Goal: Task Accomplishment & Management: Use online tool/utility

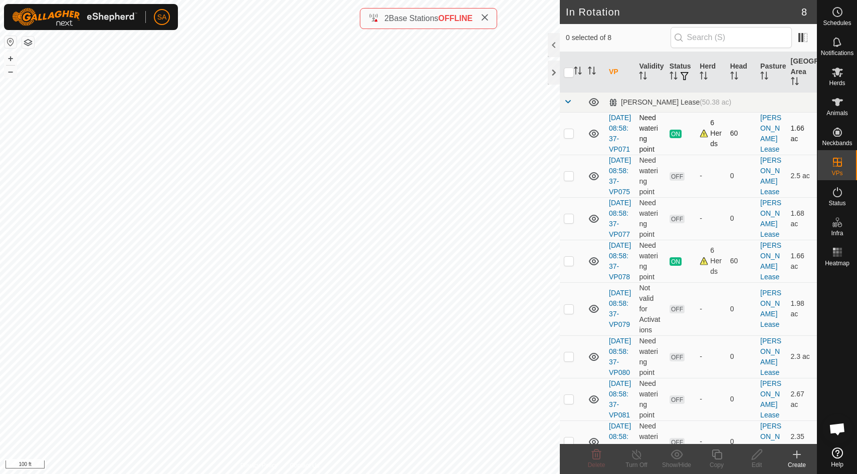
click at [713, 142] on div "6 Herds" at bounding box center [710, 134] width 22 height 32
click at [837, 199] on es-activation-svg-icon at bounding box center [837, 192] width 18 height 16
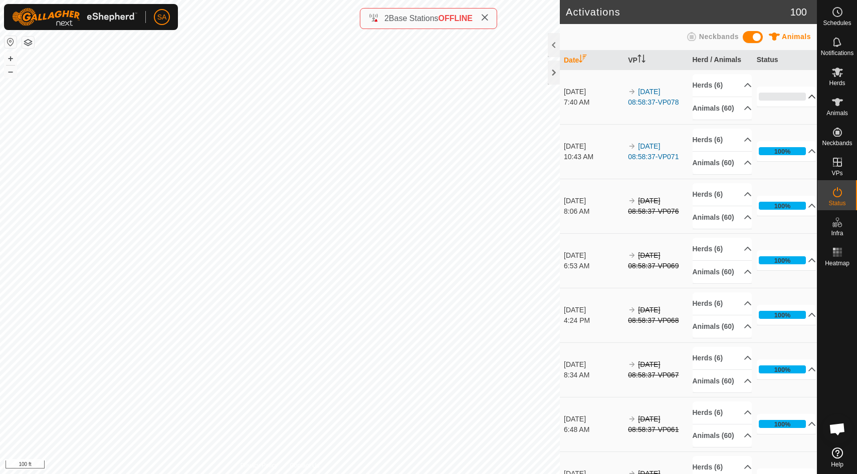
click at [805, 100] on p-accordion-header "0%" at bounding box center [786, 97] width 60 height 20
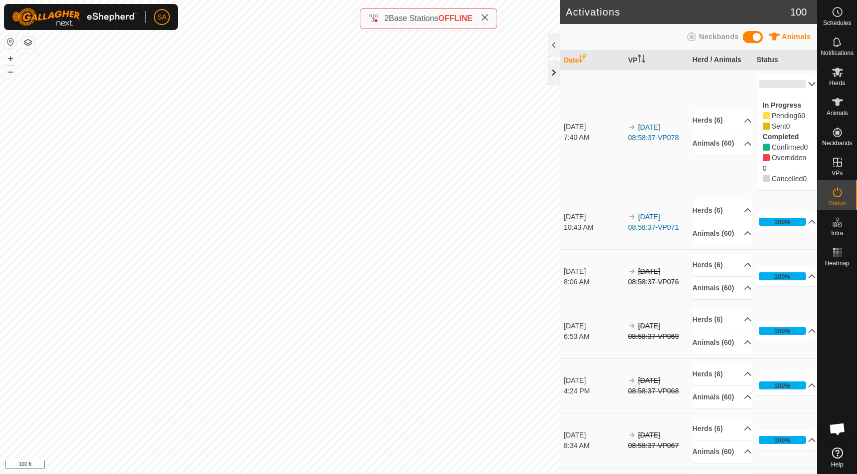
click at [554, 72] on div at bounding box center [554, 73] width 12 height 24
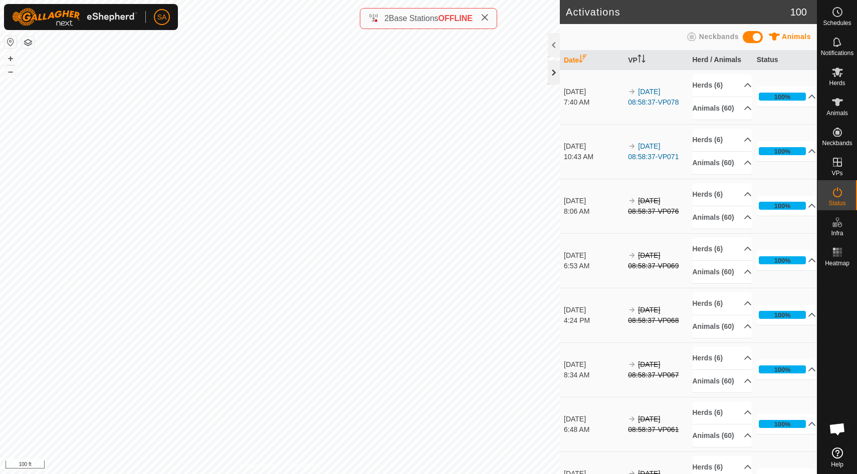
click at [551, 81] on div at bounding box center [554, 73] width 12 height 24
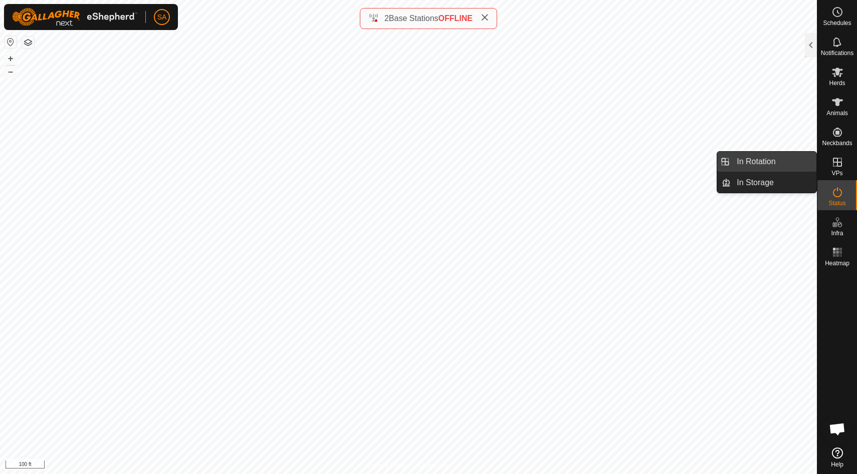
click at [800, 162] on link "In Rotation" at bounding box center [773, 162] width 86 height 20
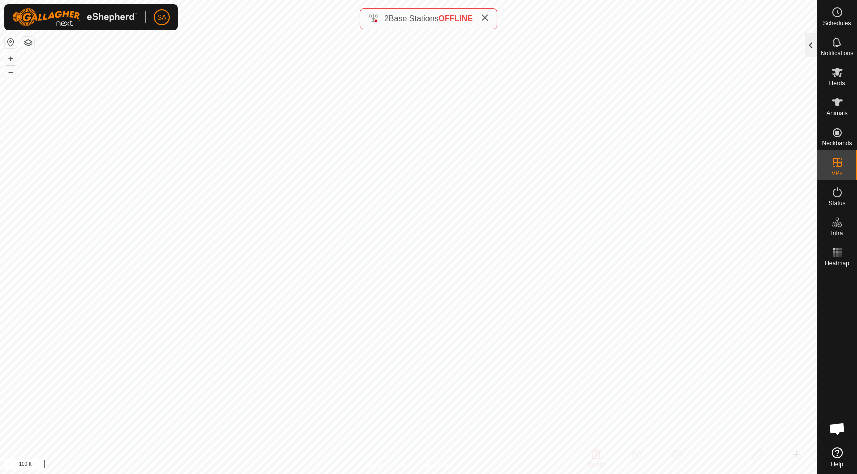
click at [809, 43] on div at bounding box center [811, 45] width 12 height 24
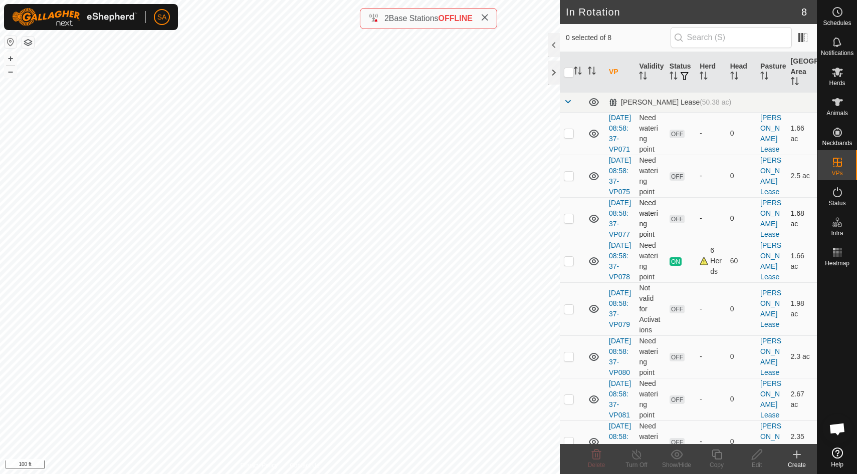
click at [569, 222] on p-checkbox at bounding box center [569, 218] width 10 height 8
checkbox input "false"
click at [568, 313] on p-checkbox at bounding box center [569, 309] width 10 height 8
checkbox input "true"
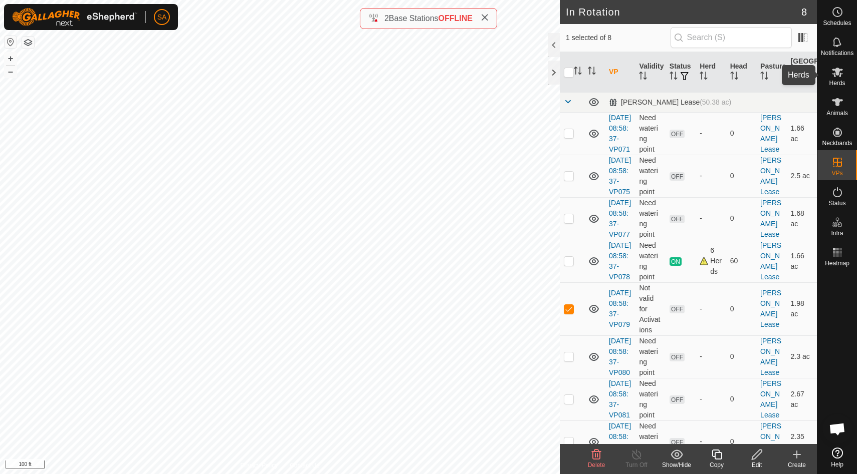
click at [836, 77] on icon at bounding box center [837, 72] width 12 height 12
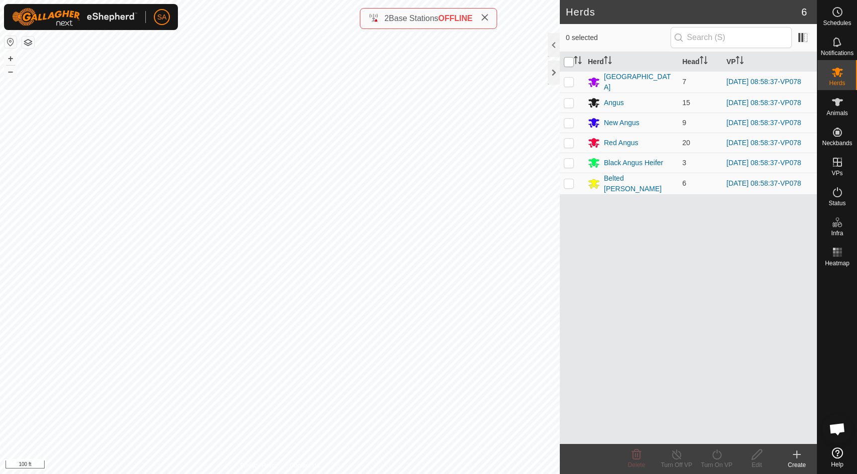
click at [569, 65] on input "checkbox" at bounding box center [569, 62] width 10 height 10
checkbox input "true"
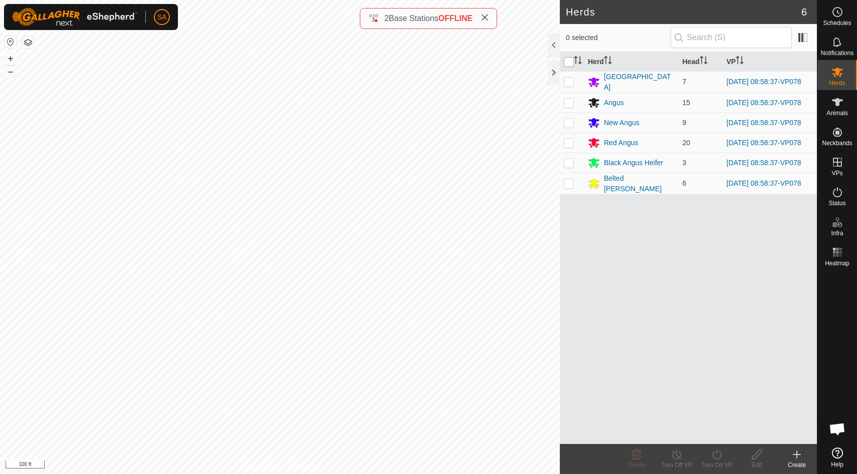
checkbox input "true"
click at [715, 456] on icon at bounding box center [716, 455] width 13 height 12
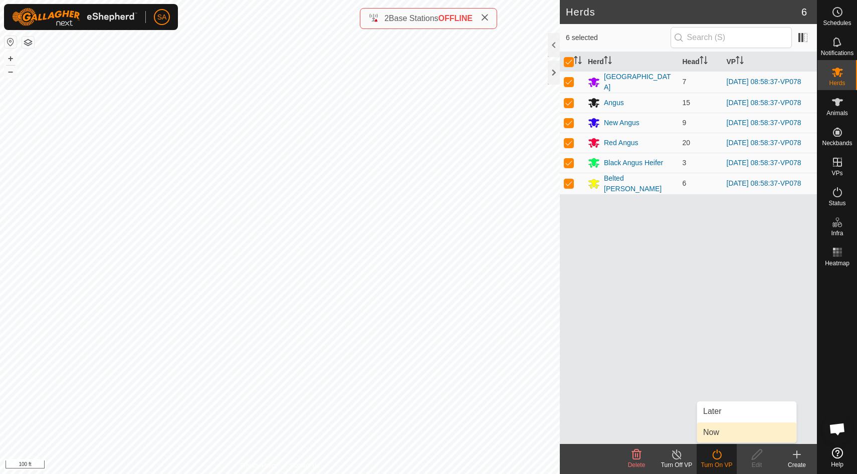
click at [710, 433] on link "Now" at bounding box center [746, 433] width 99 height 20
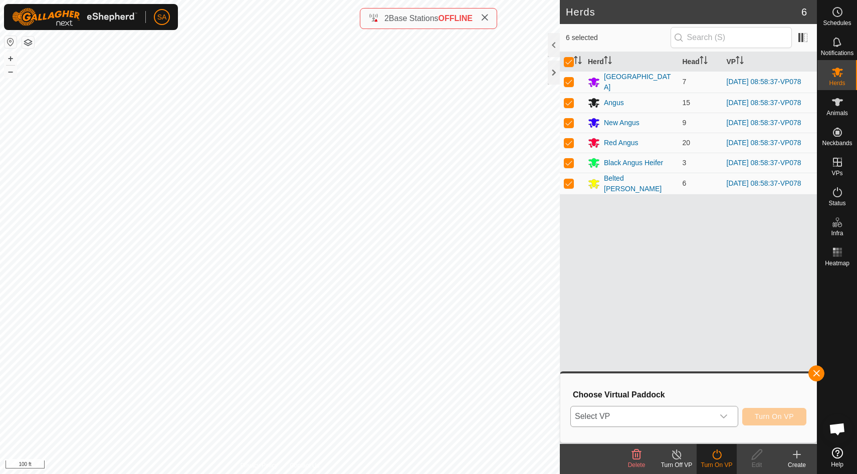
click at [723, 415] on icon "dropdown trigger" at bounding box center [723, 417] width 8 height 8
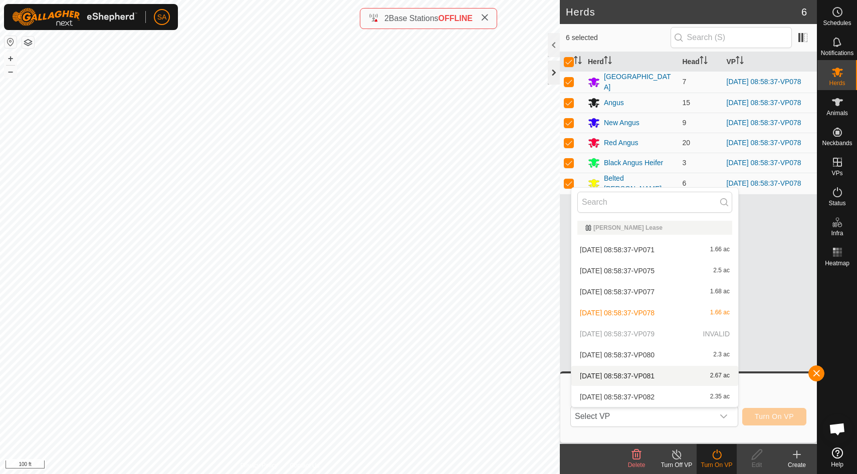
click at [557, 69] on div at bounding box center [554, 73] width 12 height 24
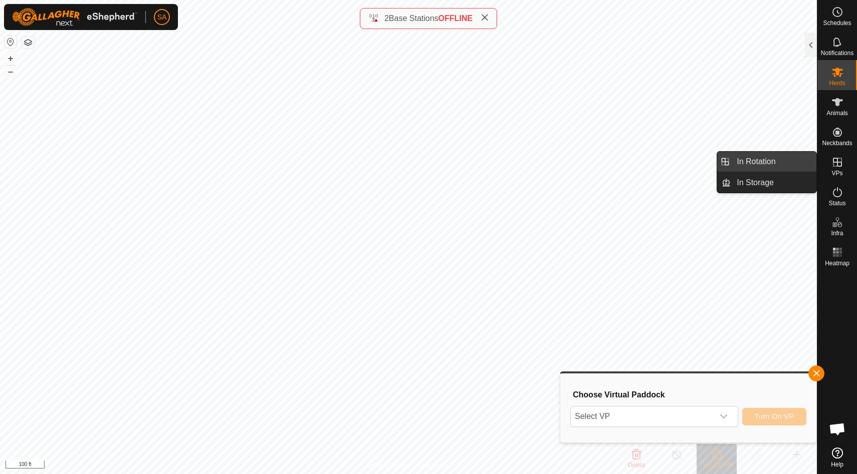
click at [805, 163] on link "In Rotation" at bounding box center [773, 162] width 86 height 20
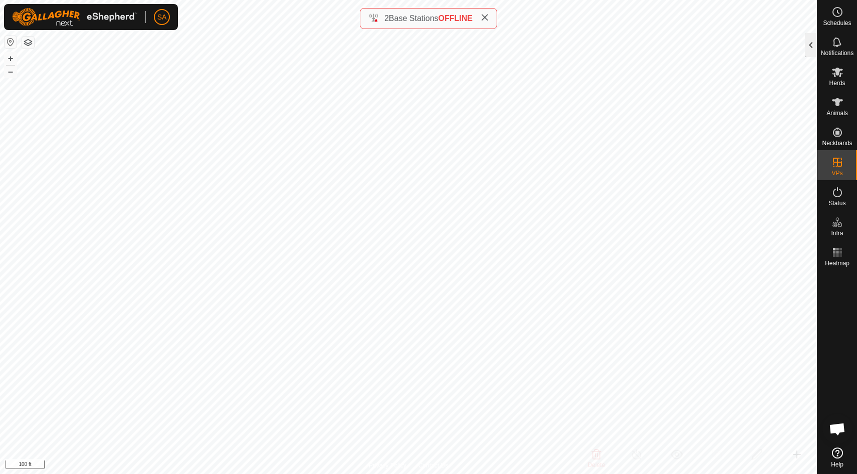
click at [809, 47] on div at bounding box center [811, 45] width 12 height 24
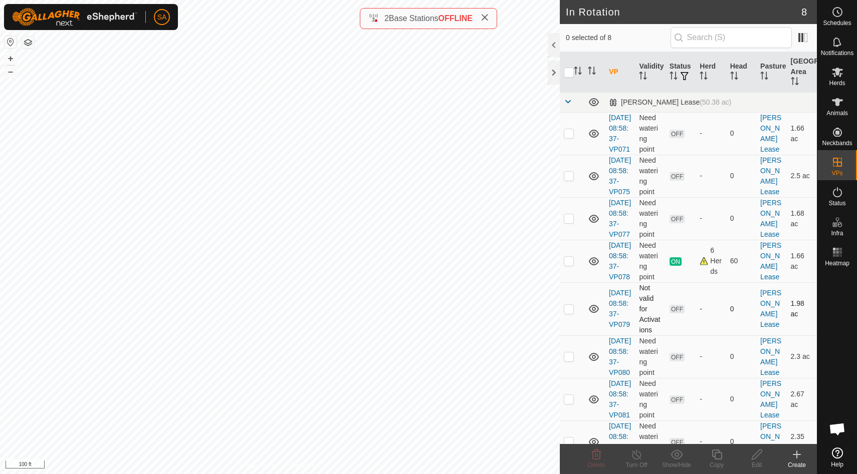
click at [571, 313] on p-checkbox at bounding box center [569, 309] width 10 height 8
checkbox input "true"
click at [758, 454] on icon at bounding box center [756, 455] width 10 height 10
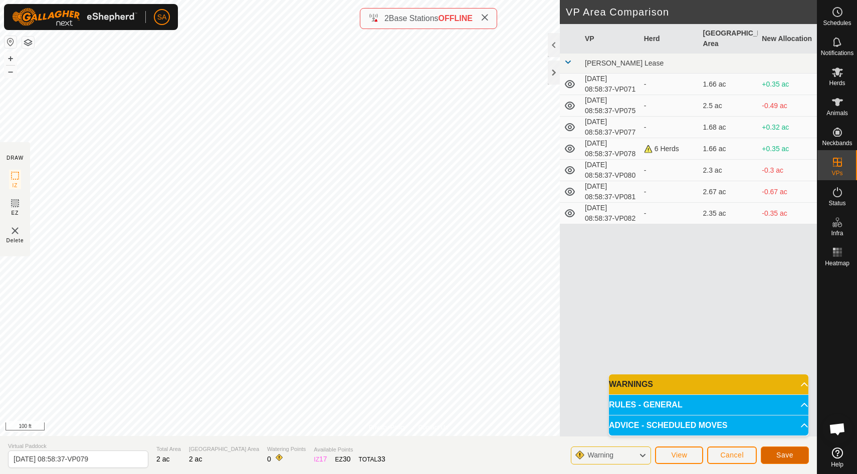
click at [790, 455] on span "Save" at bounding box center [784, 455] width 17 height 8
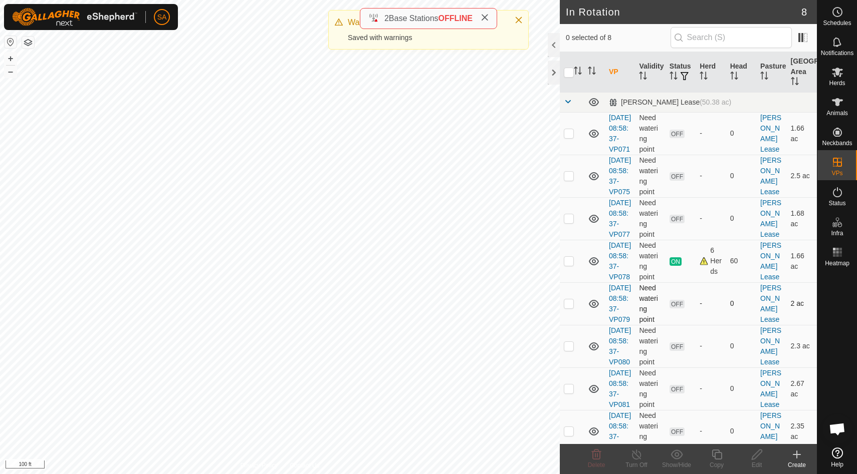
click at [572, 308] on p-checkbox at bounding box center [569, 304] width 10 height 8
checkbox input "true"
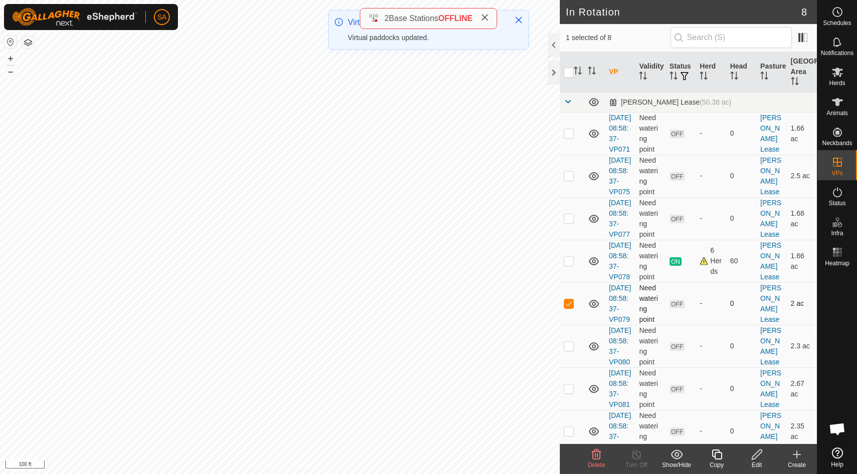
click at [570, 308] on p-checkbox at bounding box center [569, 304] width 10 height 8
checkbox input "false"
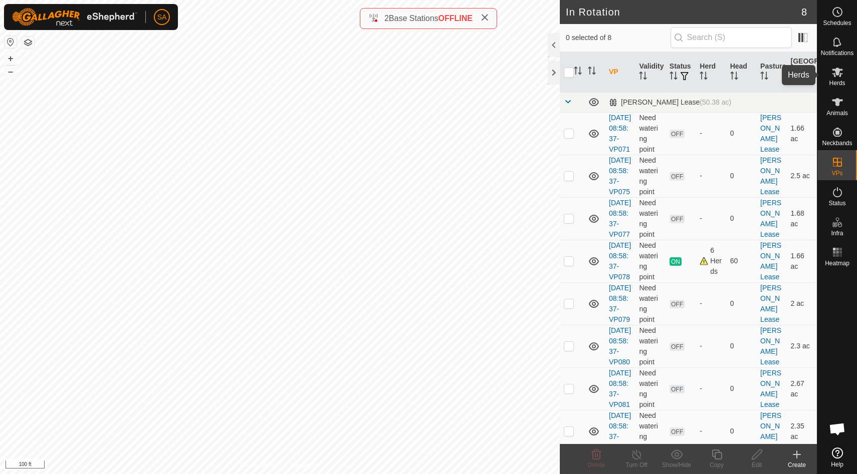
click at [842, 75] on icon at bounding box center [837, 72] width 12 height 12
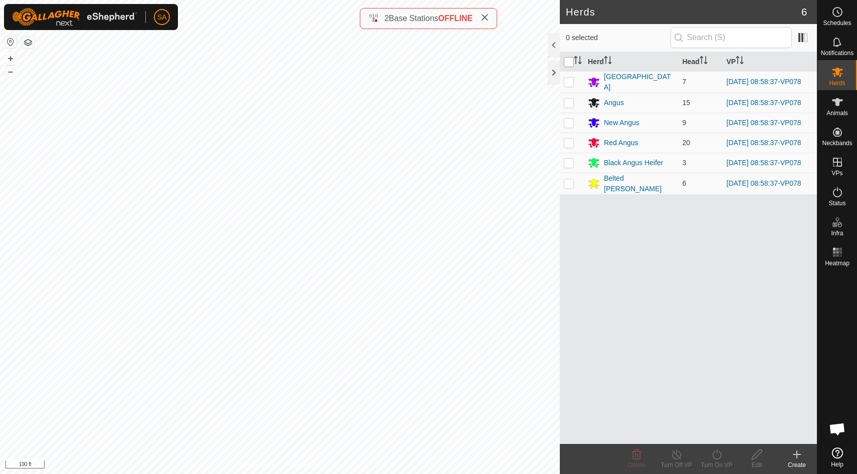
click at [571, 57] on input "checkbox" at bounding box center [569, 62] width 10 height 10
checkbox input "true"
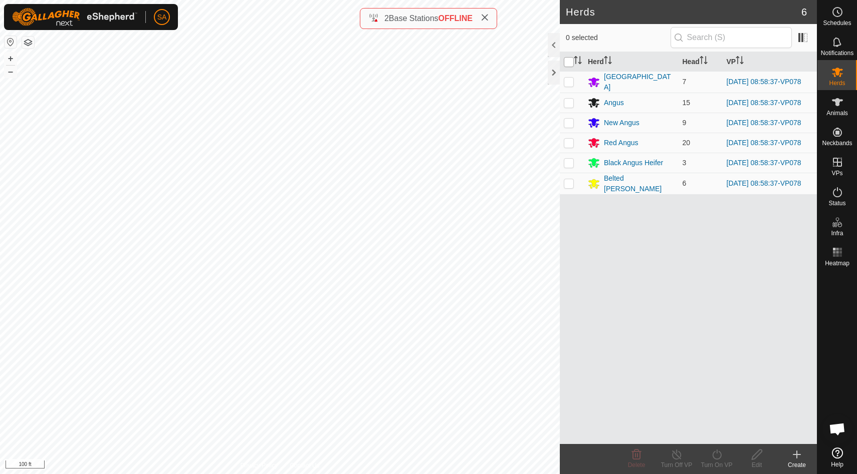
checkbox input "true"
click at [716, 454] on icon at bounding box center [716, 455] width 13 height 12
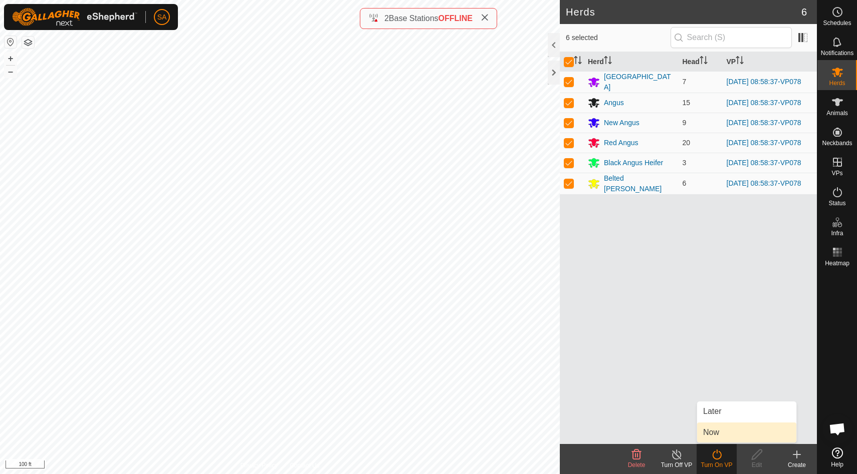
click at [713, 438] on link "Now" at bounding box center [746, 433] width 99 height 20
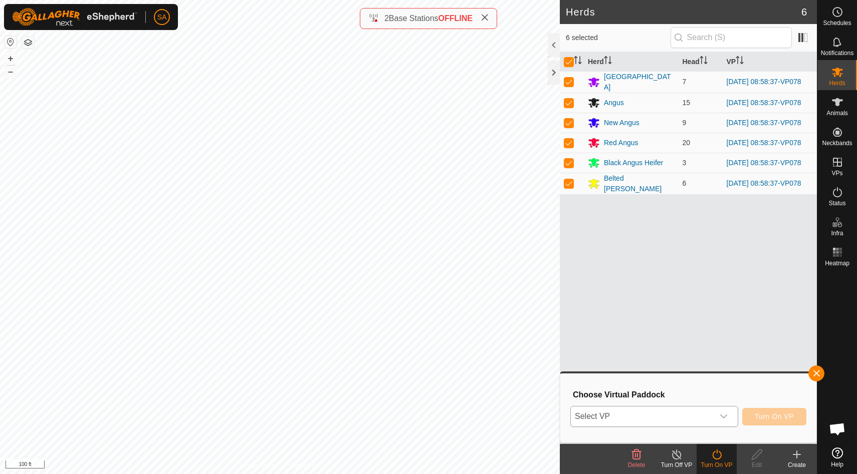
click at [722, 419] on icon "dropdown trigger" at bounding box center [723, 417] width 8 height 8
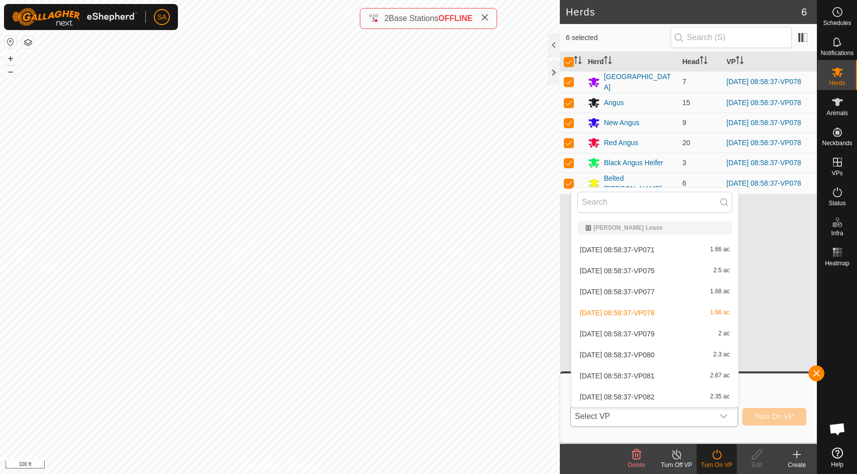
click at [676, 336] on li "[DATE] 08:58:37-VP079 2 ac" at bounding box center [654, 334] width 167 height 20
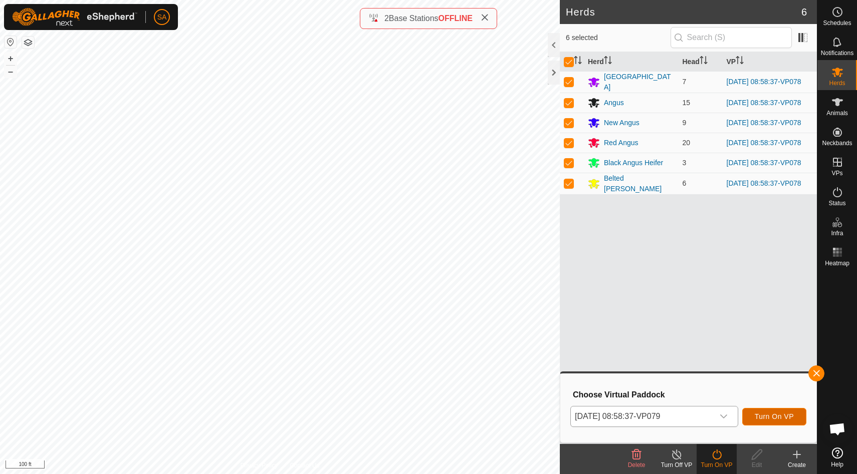
click at [768, 416] on span "Turn On VP" at bounding box center [773, 417] width 39 height 8
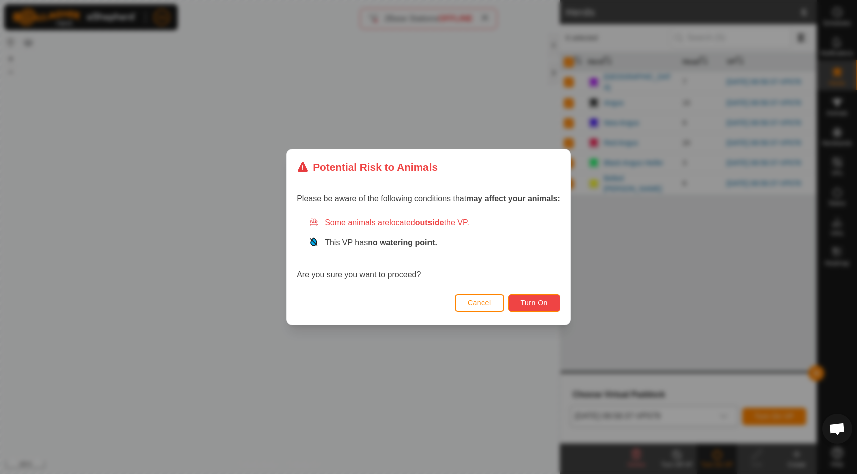
click at [543, 302] on span "Turn On" at bounding box center [534, 303] width 27 height 8
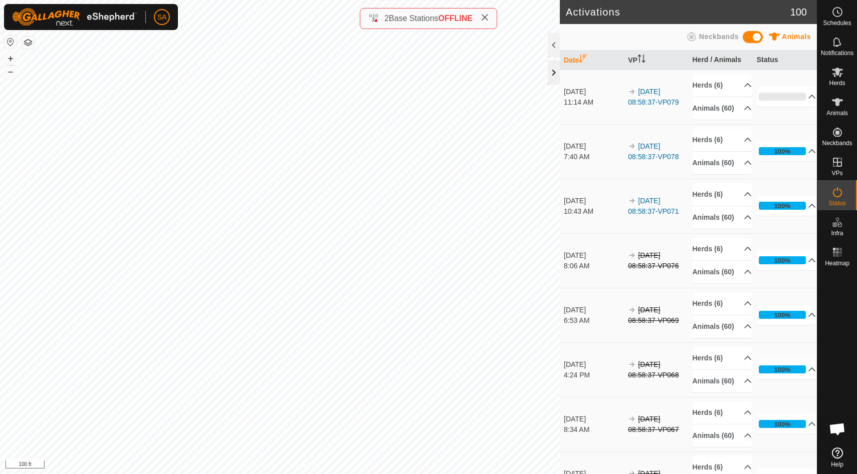
click at [554, 74] on div at bounding box center [554, 73] width 12 height 24
